Goal: Task Accomplishment & Management: Manage account settings

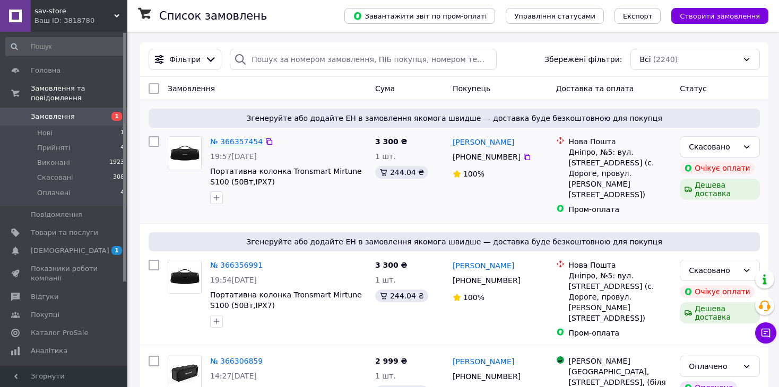
click at [221, 146] on link "№ 366357454" at bounding box center [236, 141] width 53 height 8
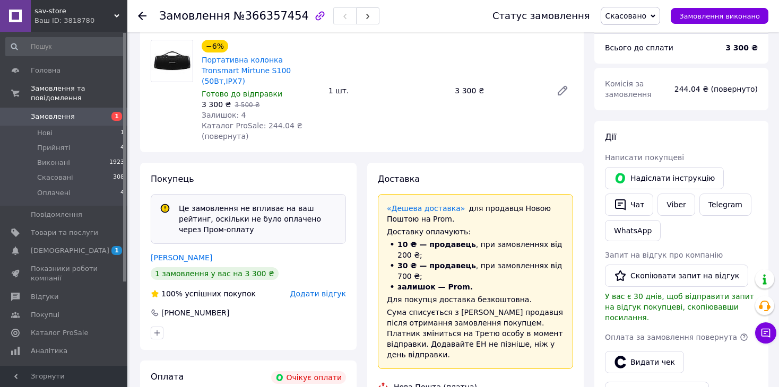
scroll to position [81, 0]
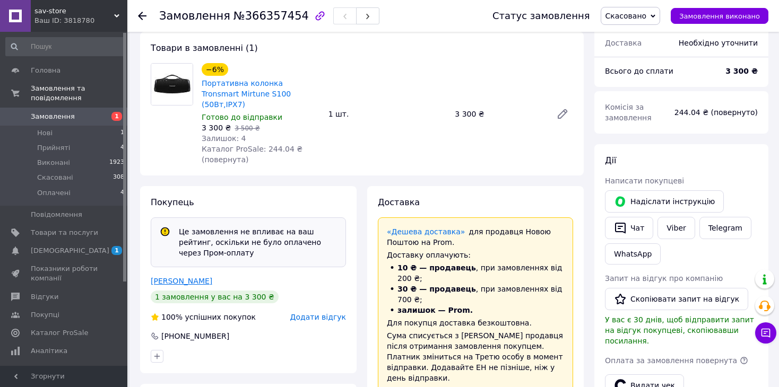
click at [166, 277] on link "[PERSON_NAME]" at bounding box center [182, 281] width 62 height 8
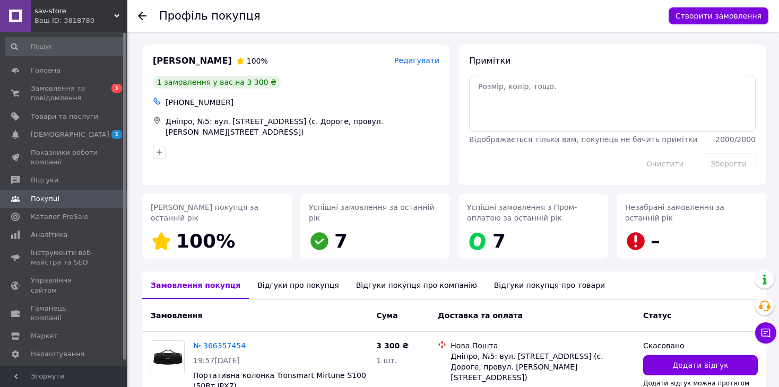
click at [288, 286] on div "Відгуки про покупця" at bounding box center [298, 286] width 98 height 28
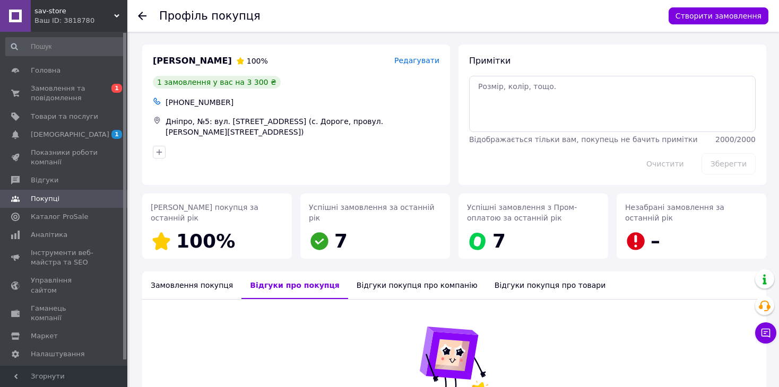
click at [379, 284] on div "Відгуки покупця про компанію" at bounding box center [417, 286] width 138 height 28
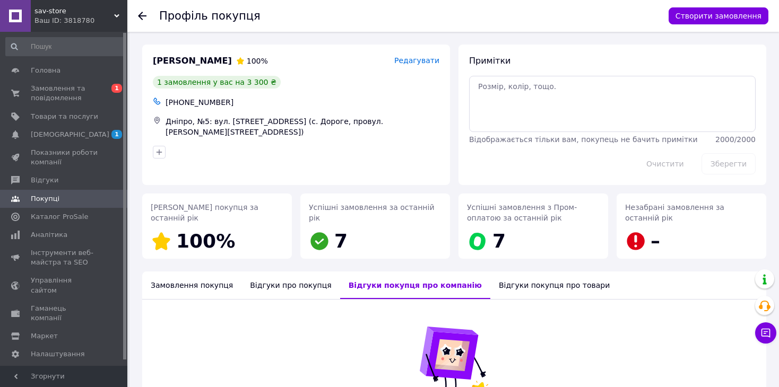
click at [490, 290] on div "Відгуки покупця про товари" at bounding box center [554, 286] width 128 height 28
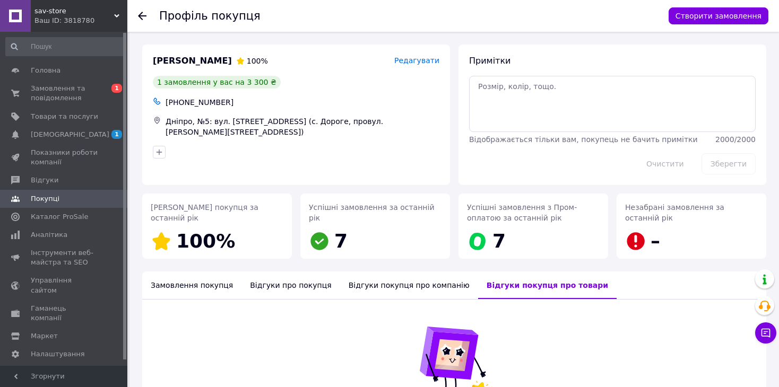
click at [188, 286] on div "Замовлення покупця" at bounding box center [191, 286] width 99 height 28
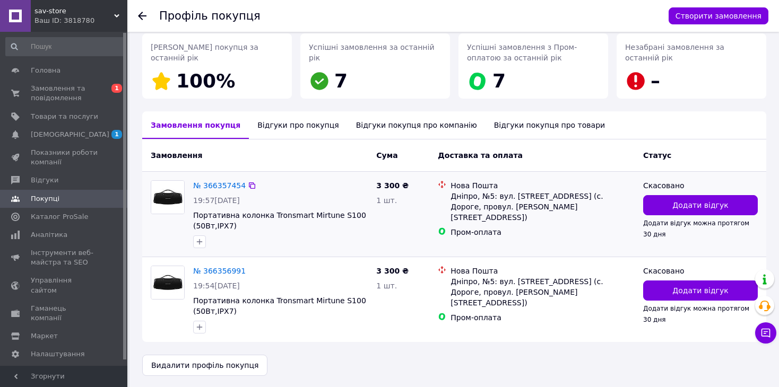
scroll to position [161, 0]
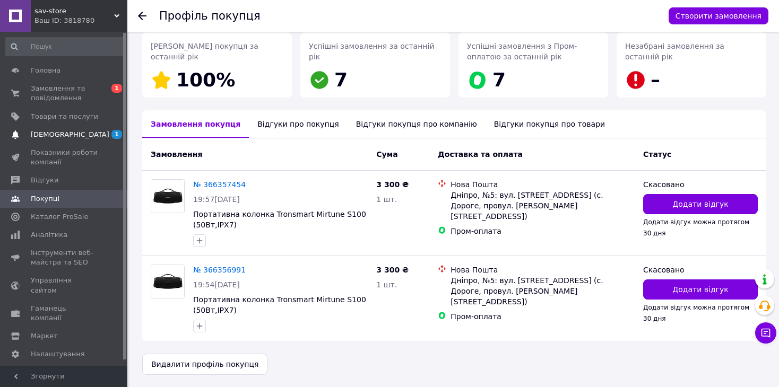
click at [64, 133] on span "[DEMOGRAPHIC_DATA]" at bounding box center [70, 135] width 79 height 10
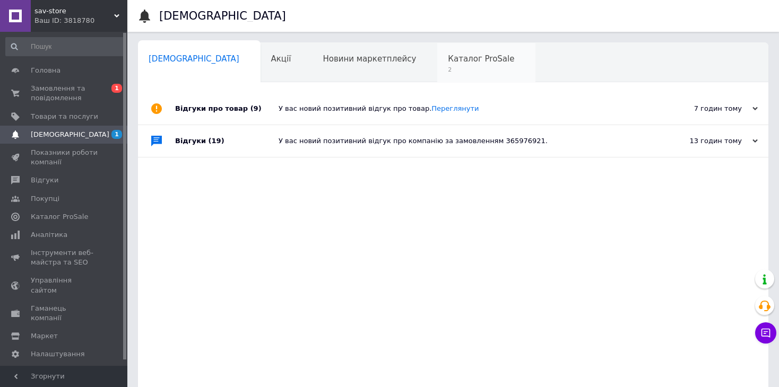
click at [448, 67] on span "2" at bounding box center [481, 70] width 66 height 8
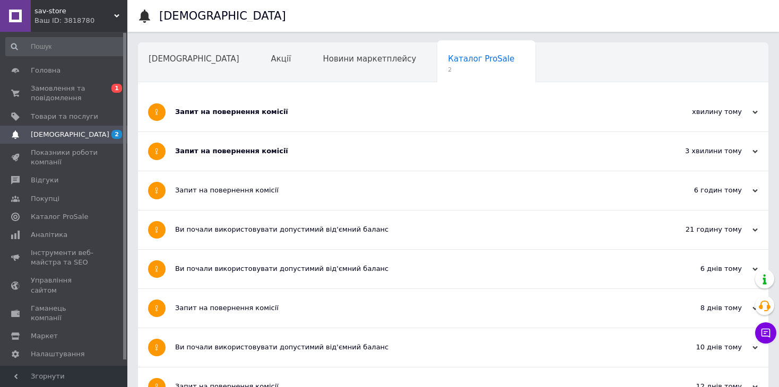
click at [265, 152] on div "Запит на повернення комісії" at bounding box center [413, 151] width 477 height 10
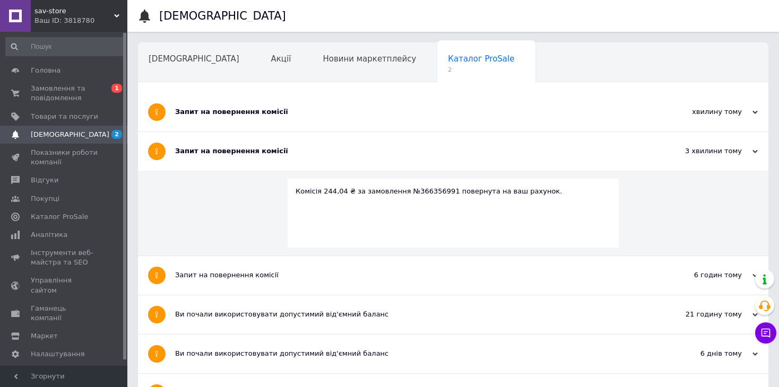
click at [297, 117] on div "Запит на повернення комісії" at bounding box center [413, 112] width 477 height 39
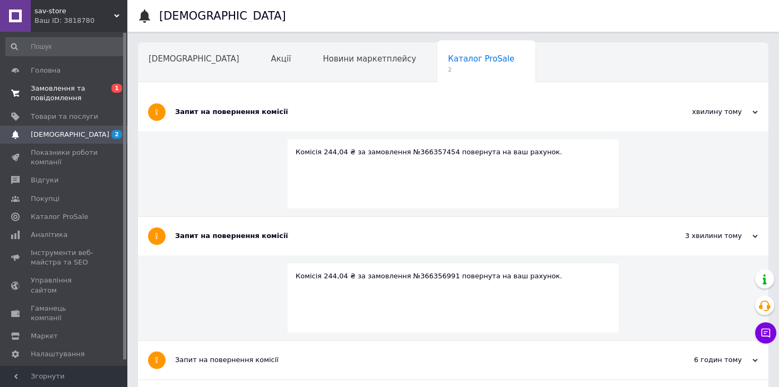
click at [47, 92] on span "Замовлення та повідомлення" at bounding box center [64, 93] width 67 height 19
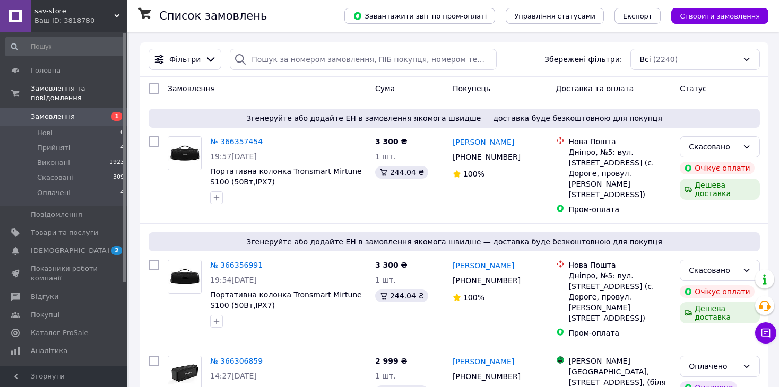
click at [41, 112] on span "Замовлення" at bounding box center [53, 117] width 44 height 10
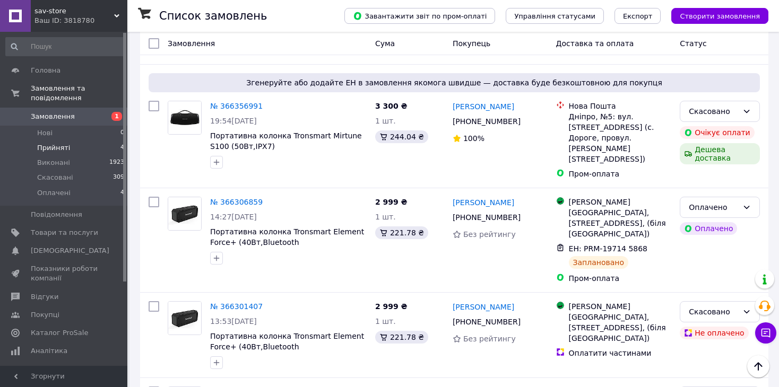
click at [41, 143] on span "Прийняті" at bounding box center [53, 148] width 33 height 10
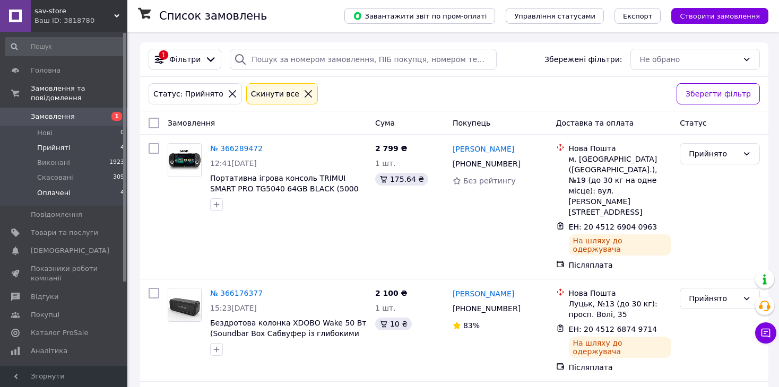
click at [75, 186] on li "Оплачені 4" at bounding box center [65, 196] width 131 height 20
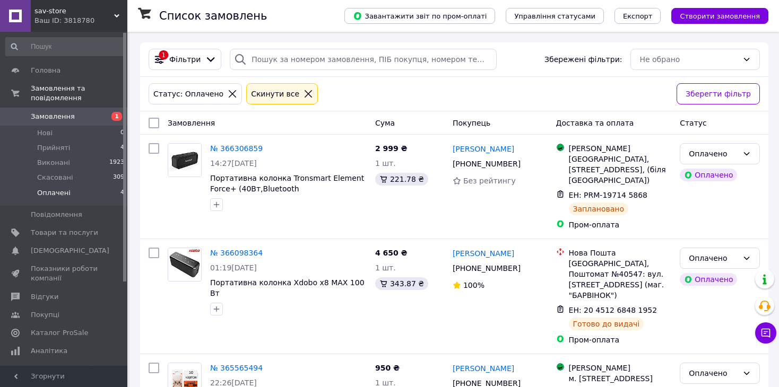
click at [77, 112] on span "Замовлення" at bounding box center [64, 117] width 67 height 10
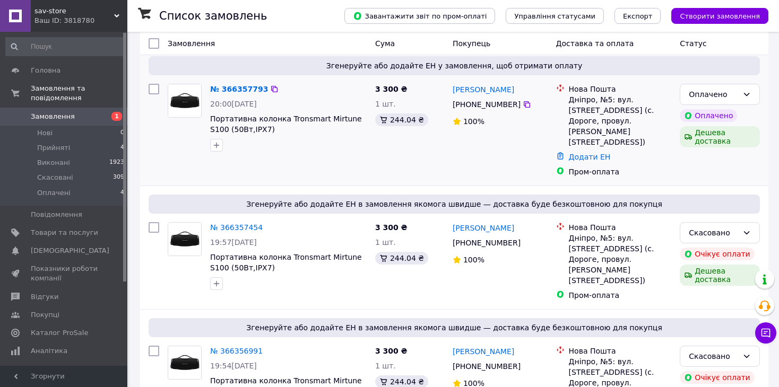
scroll to position [53, 0]
click at [244, 88] on link "№ 366357793" at bounding box center [239, 88] width 58 height 8
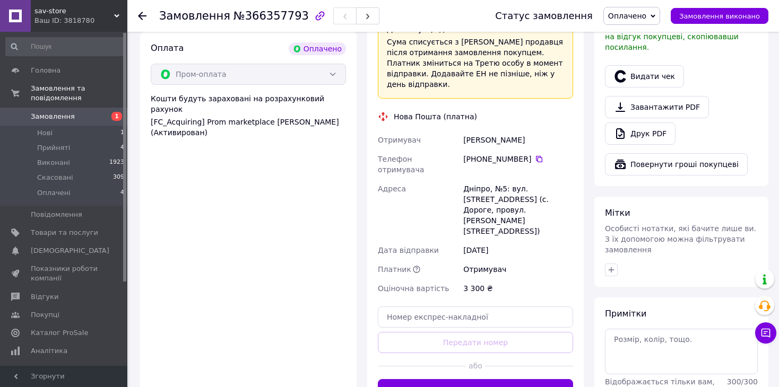
scroll to position [371, 0]
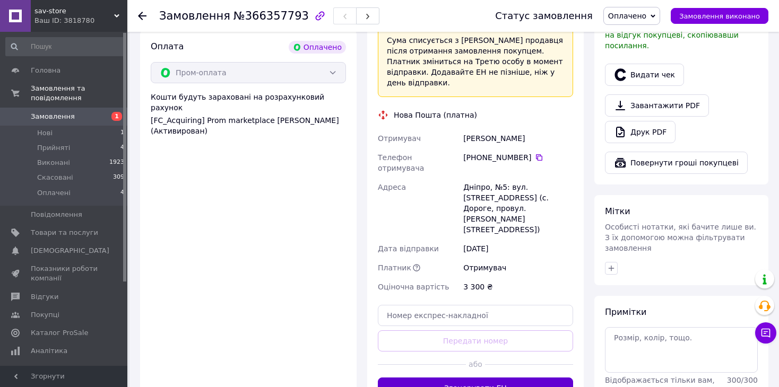
click at [482, 378] on button "Згенерувати ЕН" at bounding box center [475, 388] width 195 height 21
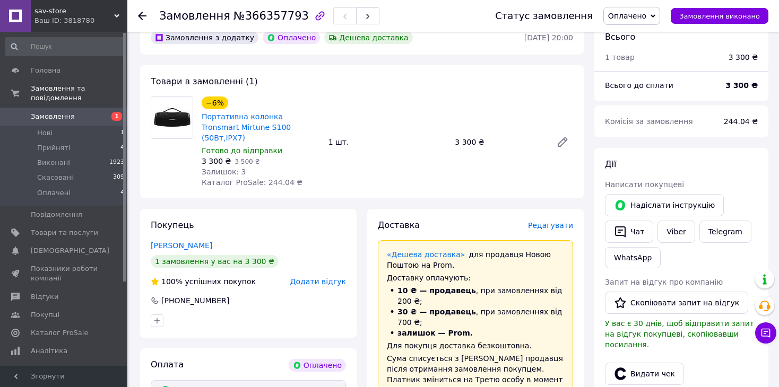
scroll to position [106, 0]
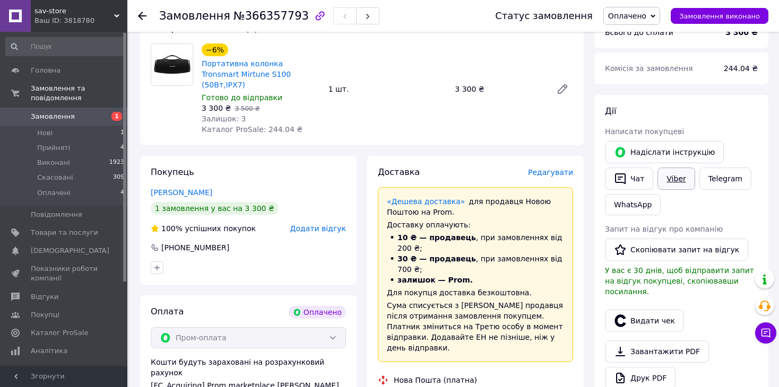
click at [682, 176] on link "Viber" at bounding box center [675, 179] width 37 height 22
drag, startPoint x: 203, startPoint y: 64, endPoint x: 247, endPoint y: 74, distance: 45.6
copy link "Портативна колонка Tronsmart Mirtune S100"
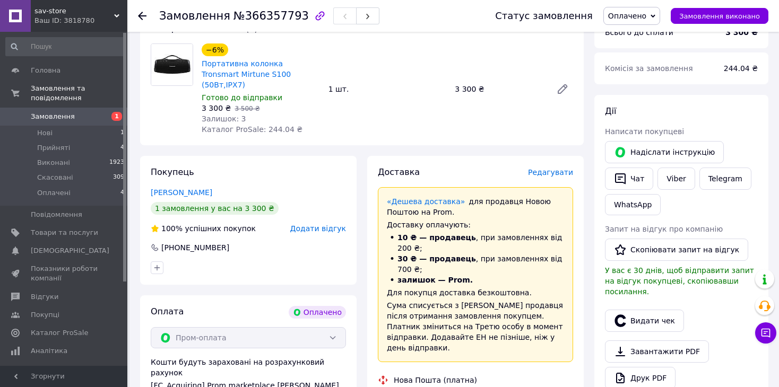
drag, startPoint x: 377, startPoint y: 373, endPoint x: 525, endPoint y: 371, distance: 147.5
copy div "Номер накладної 20 4512 6924 8927"
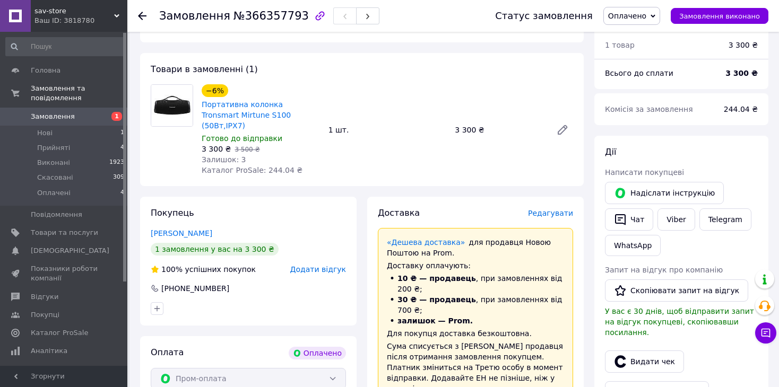
scroll to position [0, 0]
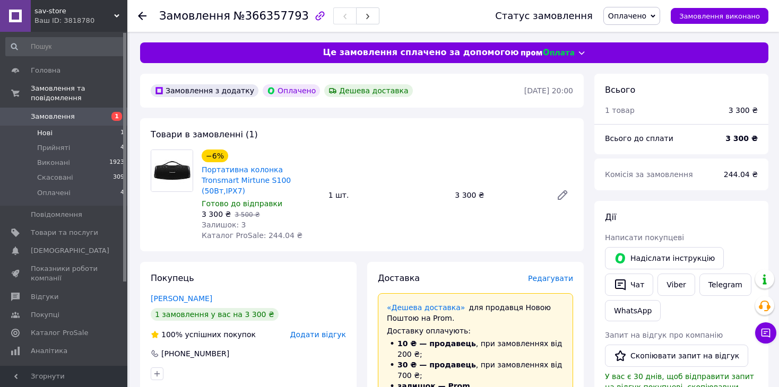
click at [58, 126] on li "Нові 1" at bounding box center [65, 133] width 131 height 15
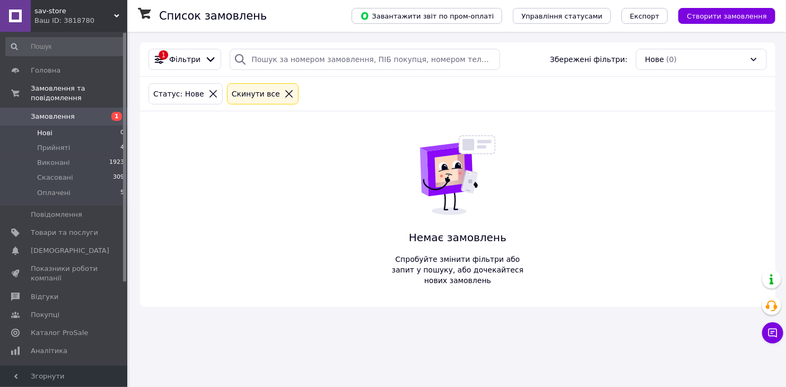
click at [65, 112] on span "Замовлення" at bounding box center [53, 117] width 44 height 10
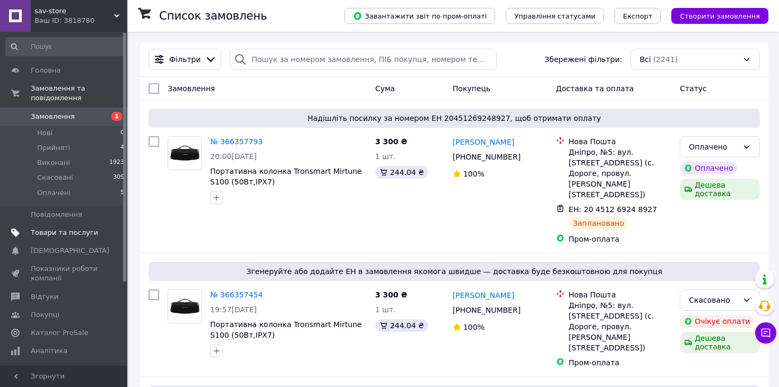
click at [77, 228] on span "Товари та послуги" at bounding box center [64, 233] width 67 height 10
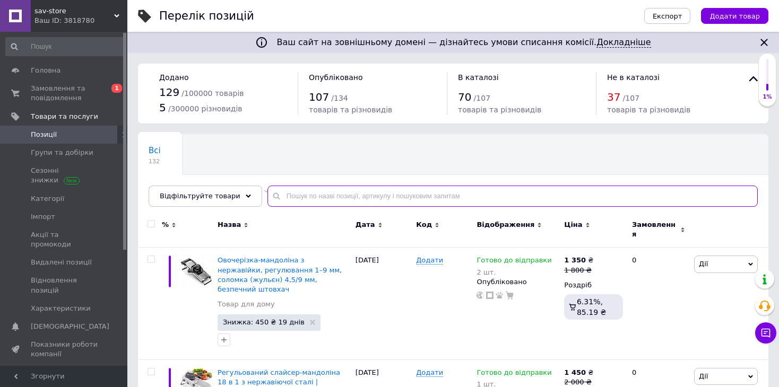
click at [363, 199] on input "text" at bounding box center [512, 196] width 490 height 21
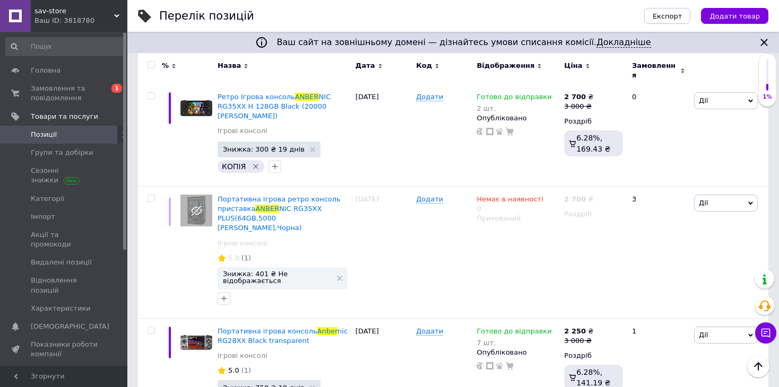
scroll to position [287, 0]
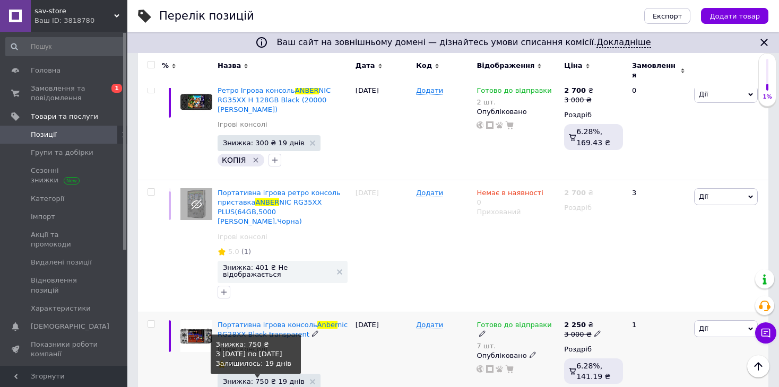
type input "anber"
click at [256, 378] on span "Знижка: 750 ₴ 19 днів" at bounding box center [264, 381] width 82 height 7
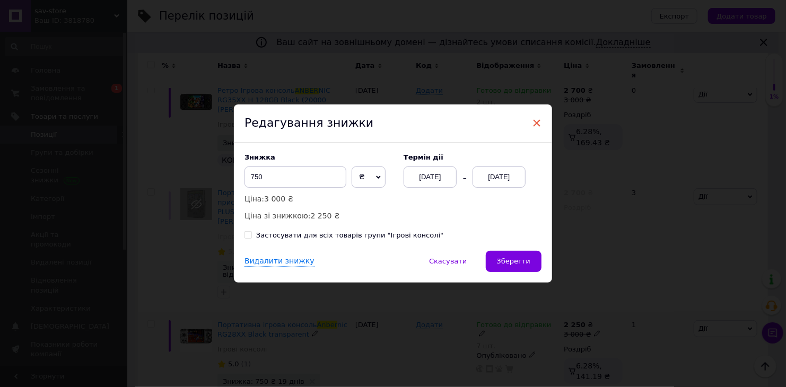
click at [533, 118] on span "×" at bounding box center [537, 123] width 10 height 18
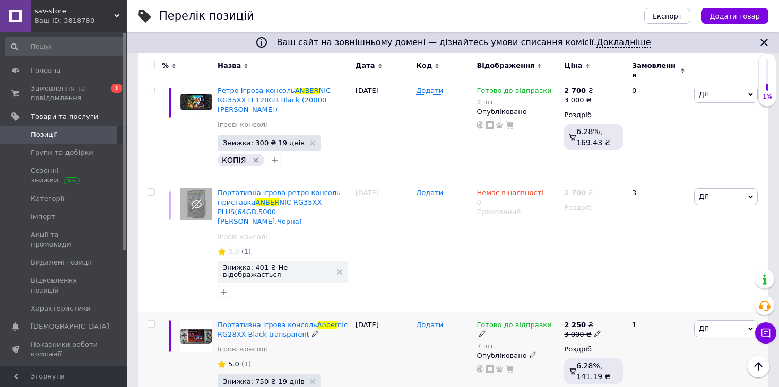
click at [594, 331] on use at bounding box center [597, 334] width 6 height 6
drag, startPoint x: 629, startPoint y: 275, endPoint x: 609, endPoint y: 276, distance: 20.2
click at [609, 307] on input "3000" at bounding box center [645, 317] width 81 height 21
type input "2700"
click at [647, 351] on div "1" at bounding box center [659, 365] width 66 height 107
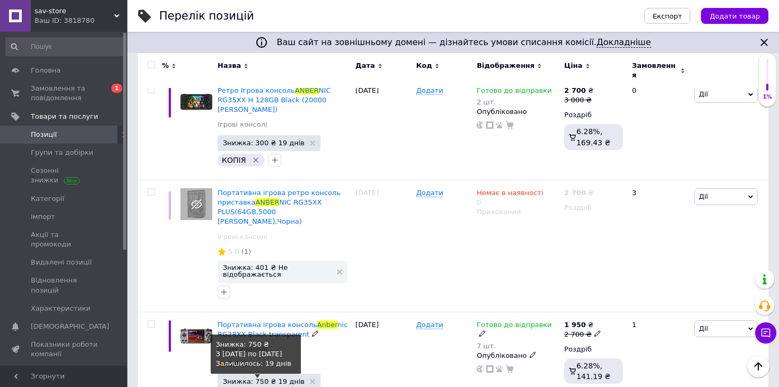
click at [257, 378] on span "Знижка: 750 ₴ 19 днів" at bounding box center [264, 381] width 82 height 7
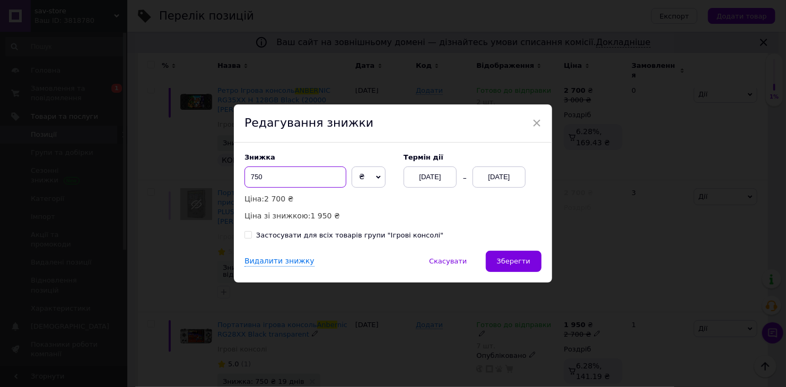
drag, startPoint x: 265, startPoint y: 177, endPoint x: 248, endPoint y: 177, distance: 17.0
click at [248, 177] on input "750" at bounding box center [296, 177] width 102 height 21
type input "701"
click at [521, 269] on button "Зберегти" at bounding box center [514, 261] width 56 height 21
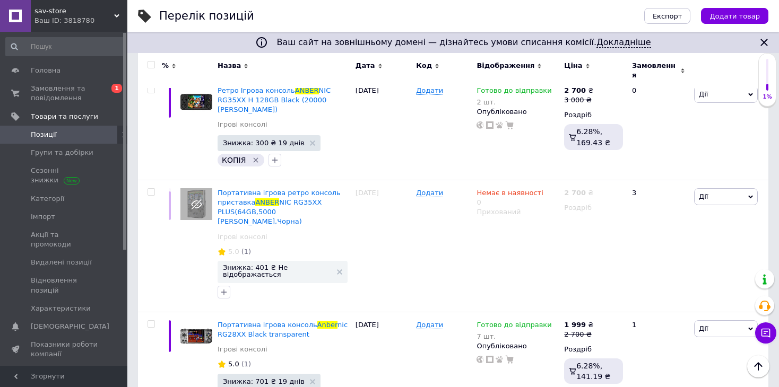
click at [767, 41] on icon "Закрити" at bounding box center [764, 42] width 13 height 13
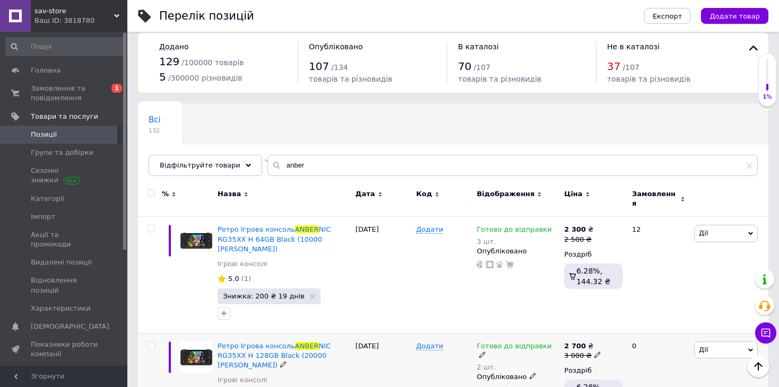
scroll to position [0, 0]
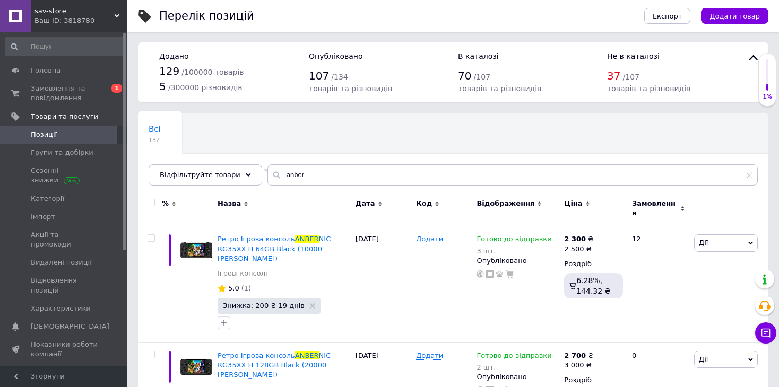
click at [677, 16] on span "Експорт" at bounding box center [668, 16] width 30 height 8
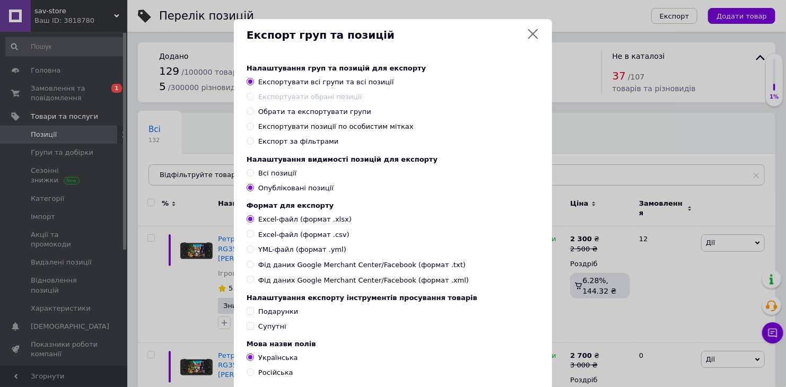
click at [534, 36] on icon at bounding box center [534, 34] width 10 height 10
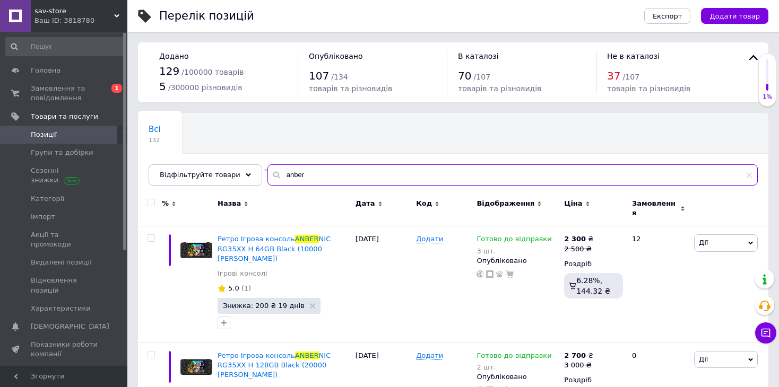
click at [300, 177] on input "anber" at bounding box center [512, 175] width 490 height 21
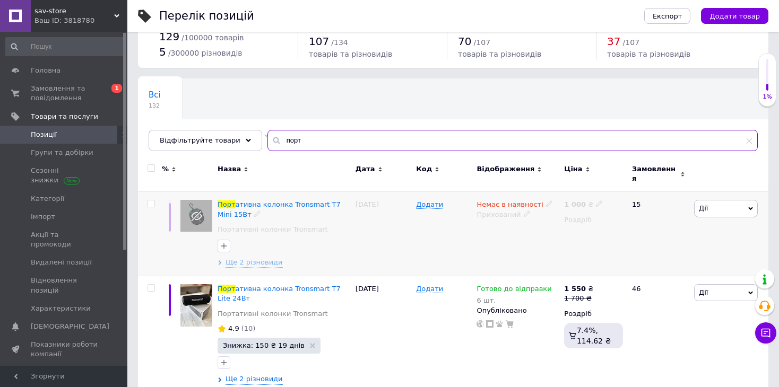
scroll to position [53, 0]
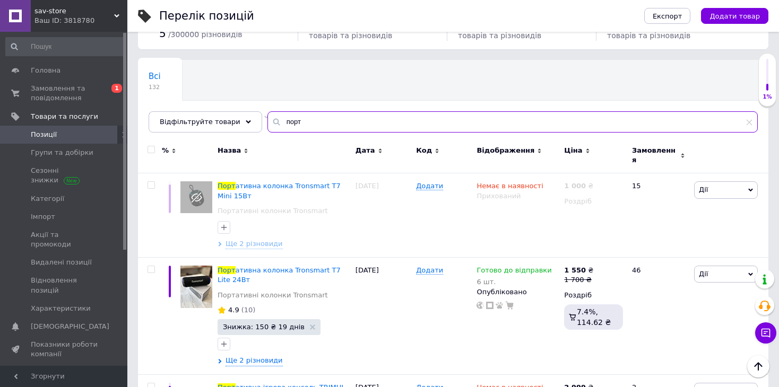
type input "порт"
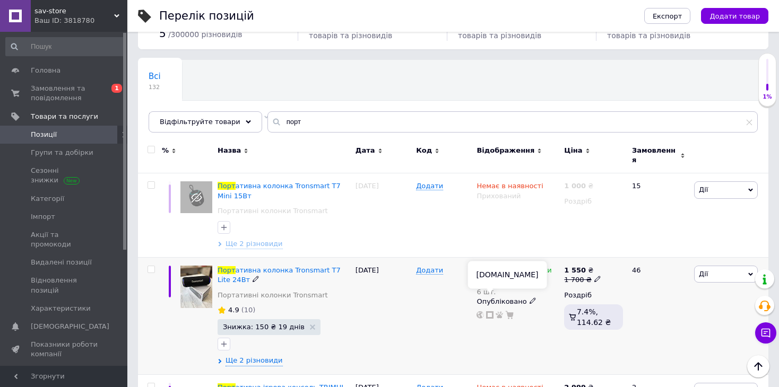
click at [491, 311] on icon at bounding box center [489, 314] width 7 height 7
click at [61, 88] on span "Замовлення та повідомлення" at bounding box center [64, 93] width 67 height 19
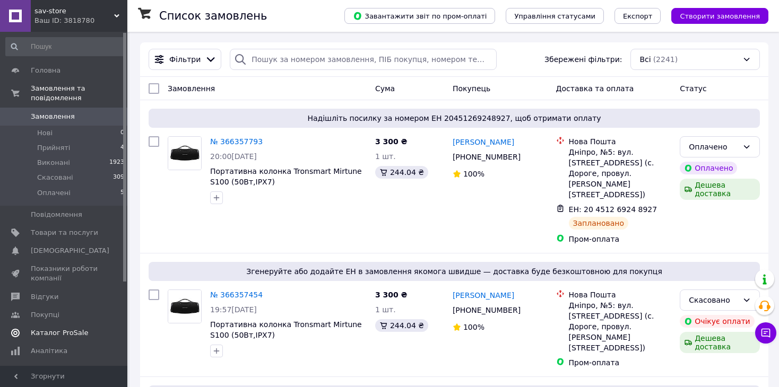
click at [72, 328] on span "Каталог ProSale" at bounding box center [59, 333] width 57 height 10
click at [207, 63] on icon at bounding box center [211, 60] width 12 height 12
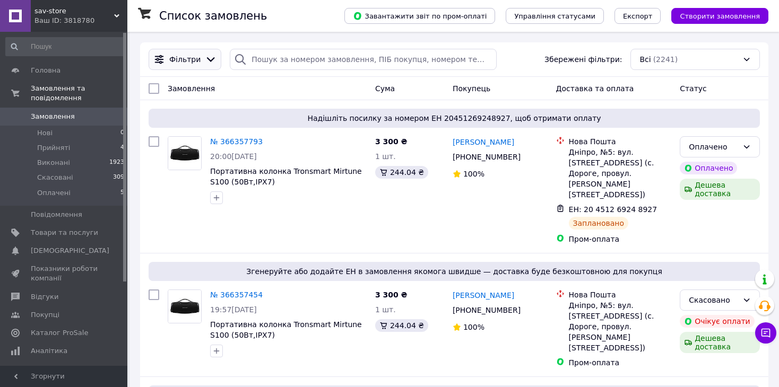
click at [182, 58] on span "Фільтри" at bounding box center [184, 59] width 31 height 11
